Goal: Use online tool/utility: Utilize a website feature to perform a specific function

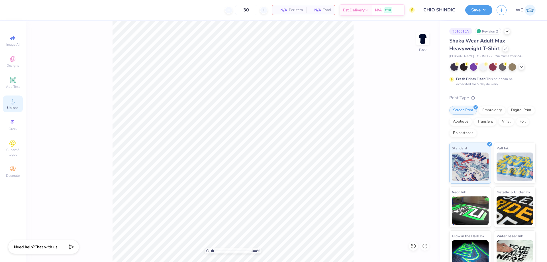
click at [11, 97] on div "Upload" at bounding box center [13, 103] width 20 height 17
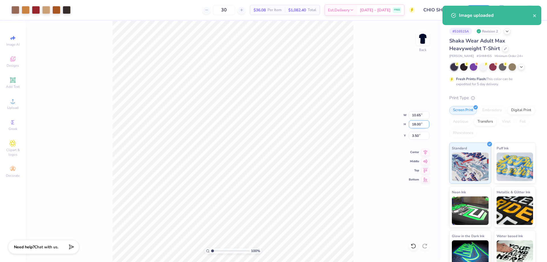
click at [416, 126] on input "18.00" at bounding box center [419, 124] width 21 height 8
type input "15"
type input "8.88"
type input "15.00"
type input "5.00"
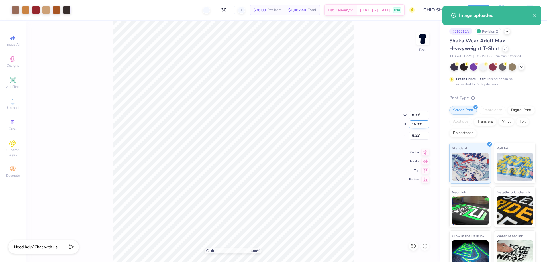
click at [421, 123] on input "15.00" at bounding box center [419, 124] width 21 height 8
type input "14"
type input "8.29"
type input "14.00"
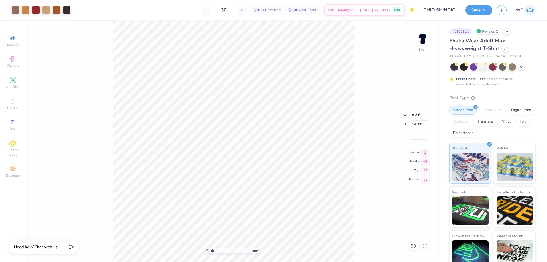
type input "1.00"
click at [416, 136] on input "1.00" at bounding box center [419, 136] width 21 height 8
type input "2.00"
click at [416, 137] on input "2.00" at bounding box center [419, 136] width 21 height 8
type input "1.50"
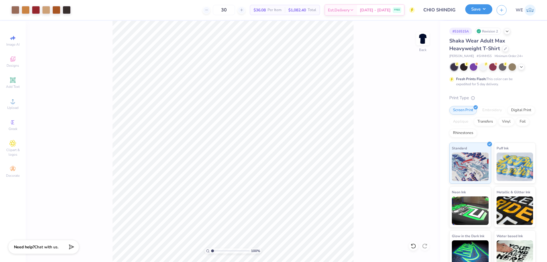
click at [477, 11] on button "Save" at bounding box center [478, 9] width 27 height 10
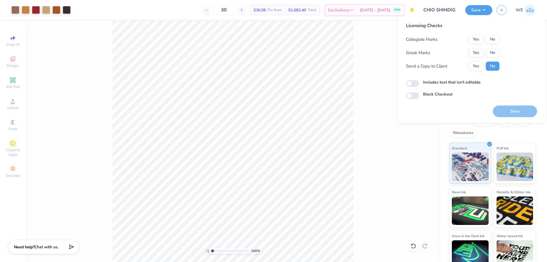
drag, startPoint x: 492, startPoint y: 38, endPoint x: 481, endPoint y: 47, distance: 14.0
click at [477, 54] on button "Yes" at bounding box center [476, 52] width 15 height 9
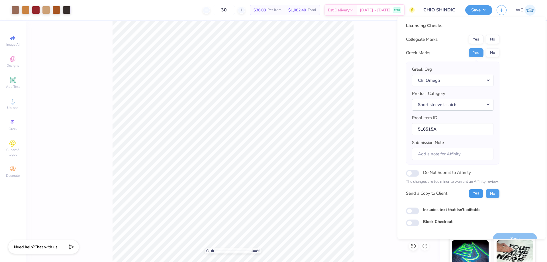
drag, startPoint x: 478, startPoint y: 195, endPoint x: 417, endPoint y: 215, distance: 63.4
click at [477, 196] on button "Yes" at bounding box center [476, 193] width 15 height 9
click at [412, 215] on div "Licensing Checks Collegiate Marks Yes No Greek Marks Yes No Greek Org Chi Omega…" at bounding box center [471, 124] width 131 height 204
click at [415, 210] on input "Includes text that isn't editable" at bounding box center [412, 210] width 13 height 7
checkbox input "true"
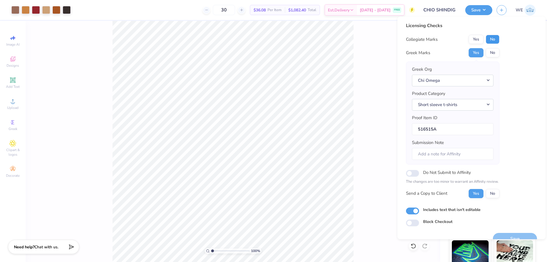
click at [493, 37] on button "No" at bounding box center [493, 39] width 14 height 9
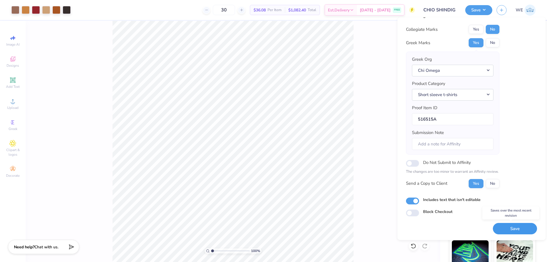
click at [503, 226] on button "Save" at bounding box center [515, 229] width 44 height 12
